Goal: Find specific page/section: Find specific page/section

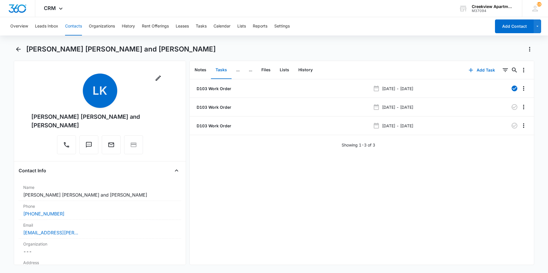
drag, startPoint x: 377, startPoint y: 49, endPoint x: 391, endPoint y: 59, distance: 17.6
click at [384, 52] on div "[PERSON_NAME] [PERSON_NAME] and [PERSON_NAME]" at bounding box center [280, 49] width 508 height 9
click at [17, 53] on button "Back" at bounding box center [18, 49] width 9 height 9
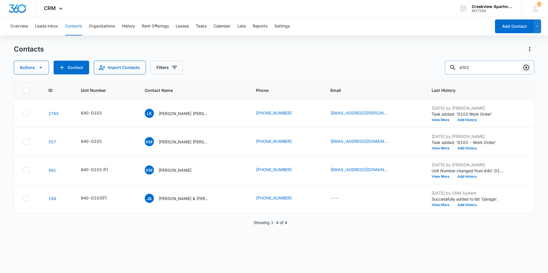
click at [528, 67] on icon "Clear" at bounding box center [526, 68] width 6 height 6
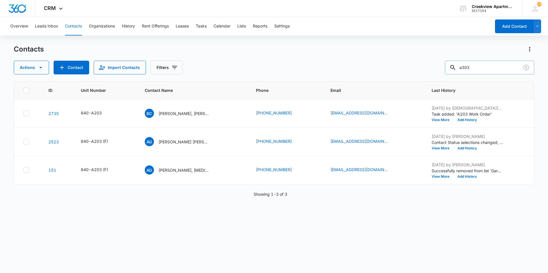
type input "a303"
click at [194, 112] on p "[PERSON_NAME] and [PERSON_NAME], [PERSON_NAME], [PERSON_NAME]" at bounding box center [184, 114] width 52 height 6
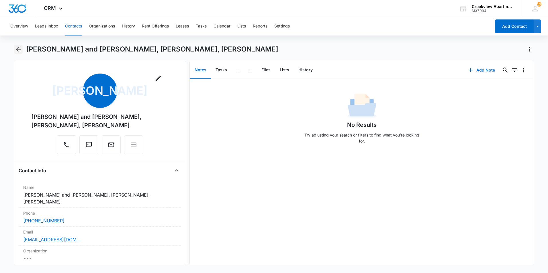
click at [23, 50] on button "Back" at bounding box center [18, 49] width 9 height 9
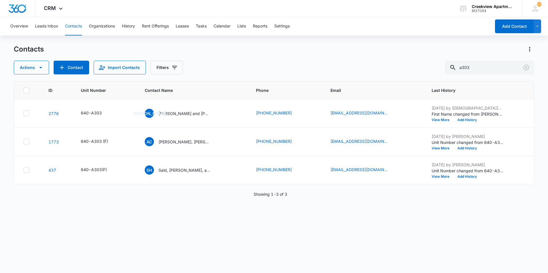
click at [78, 27] on button "Contacts" at bounding box center [73, 26] width 17 height 18
click at [527, 66] on icon "Clear" at bounding box center [525, 67] width 7 height 7
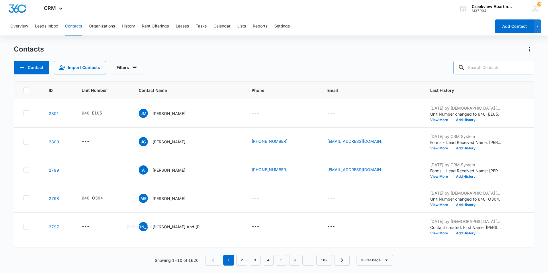
click at [391, 64] on div "Contact Import Contacts Filters" at bounding box center [274, 68] width 520 height 14
click at [499, 61] on input "text" at bounding box center [493, 68] width 81 height 14
type input "N302"
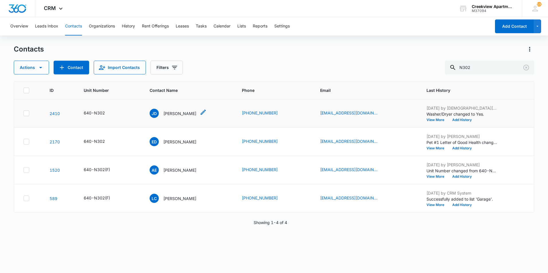
click at [185, 114] on p "[PERSON_NAME]" at bounding box center [179, 114] width 33 height 6
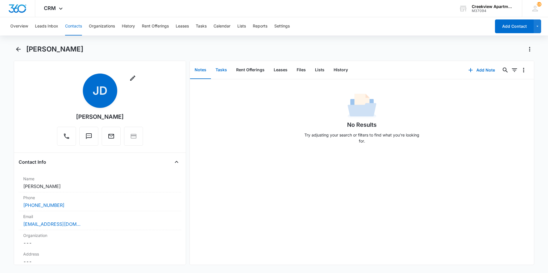
click at [223, 70] on button "Tasks" at bounding box center [221, 70] width 21 height 18
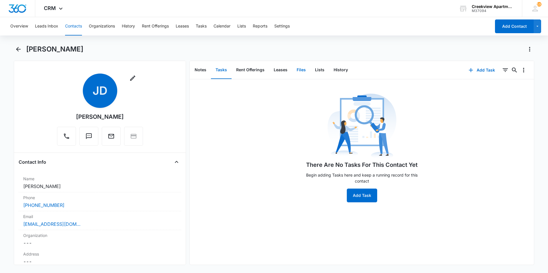
click at [296, 69] on button "Files" at bounding box center [301, 70] width 18 height 18
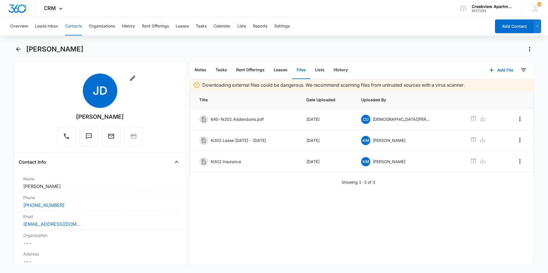
drag, startPoint x: 421, startPoint y: 28, endPoint x: 420, endPoint y: 32, distance: 4.0
click at [420, 32] on div "Overview Leads Inbox Contacts Organizations History Rent Offerings Leases Tasks…" at bounding box center [249, 26] width 484 height 18
click at [15, 50] on icon "Back" at bounding box center [18, 49] width 7 height 7
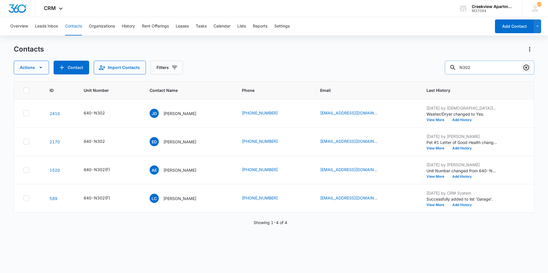
click at [524, 68] on icon "Clear" at bounding box center [526, 68] width 6 height 6
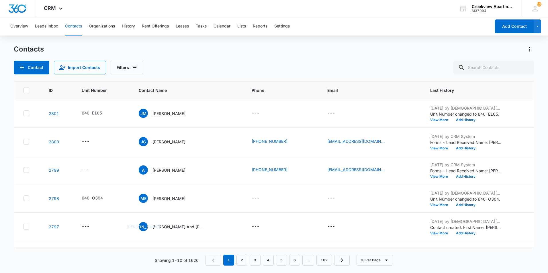
click at [440, 61] on div "Contact Import Contacts Filters" at bounding box center [274, 68] width 520 height 14
